Goal: Task Accomplishment & Management: Manage account settings

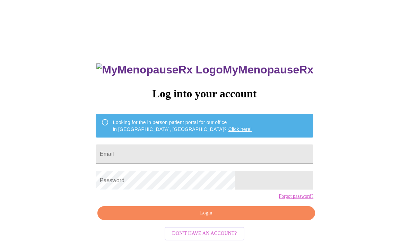
click at [169, 151] on input "Email" at bounding box center [205, 154] width 218 height 19
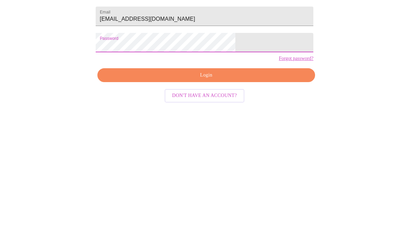
click at [167, 209] on span "Login" at bounding box center [206, 213] width 202 height 9
click at [208, 177] on button "Login" at bounding box center [206, 184] width 218 height 14
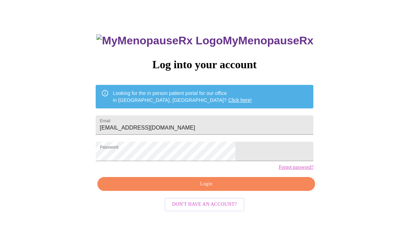
click at [219, 124] on input "[EMAIL_ADDRESS][DOMAIN_NAME]" at bounding box center [205, 124] width 218 height 19
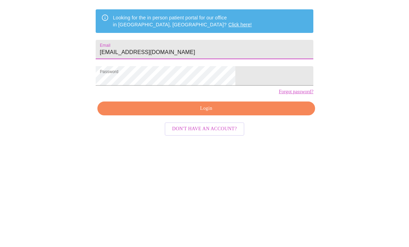
click at [216, 115] on input "[EMAIL_ADDRESS][DOMAIN_NAME]" at bounding box center [205, 124] width 218 height 19
type input "M"
type input "m"
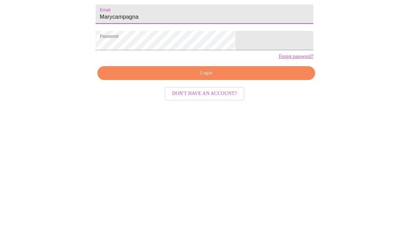
click at [197, 180] on span "Login" at bounding box center [206, 184] width 202 height 9
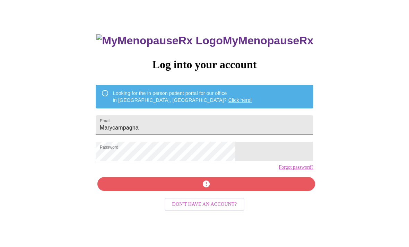
click at [194, 123] on input "Marycampagna" at bounding box center [205, 124] width 218 height 19
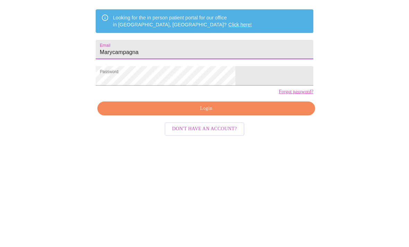
click at [196, 115] on input "Marycampagna" at bounding box center [205, 124] width 218 height 19
type input "M"
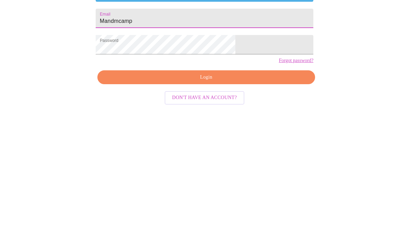
click at [198, 180] on span "Login" at bounding box center [206, 184] width 202 height 9
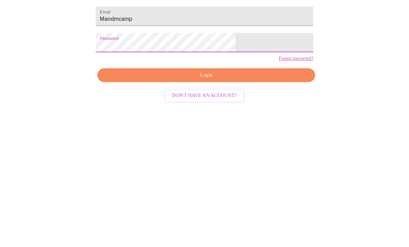
click at [208, 180] on span "Login" at bounding box center [206, 184] width 202 height 9
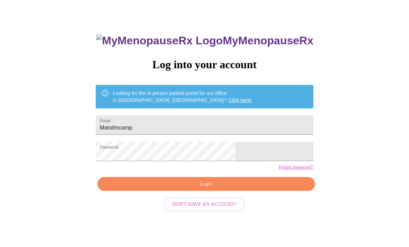
click at [180, 130] on input "Mandmcamp" at bounding box center [205, 124] width 218 height 19
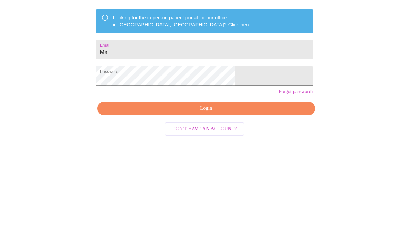
type input "M"
type input "[EMAIL_ADDRESS][DOMAIN_NAME]"
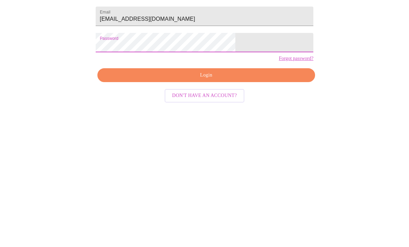
click at [207, 177] on button "Login" at bounding box center [206, 184] width 218 height 14
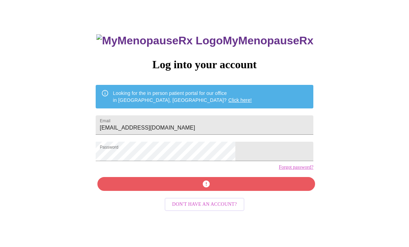
click at [279, 170] on link "Forgot password?" at bounding box center [296, 168] width 35 height 6
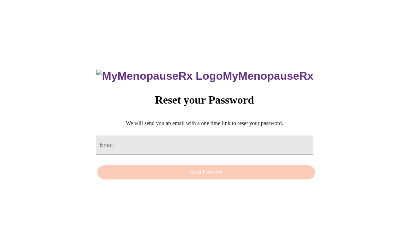
click at [126, 136] on input "Email" at bounding box center [205, 145] width 218 height 19
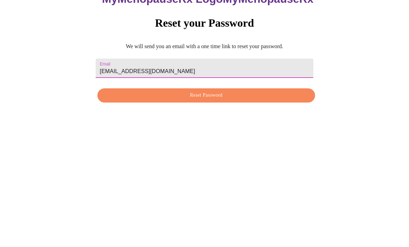
type input "[EMAIL_ADDRESS][DOMAIN_NAME]"
click at [195, 168] on span "Reset Password" at bounding box center [206, 172] width 202 height 9
